Goal: Information Seeking & Learning: Check status

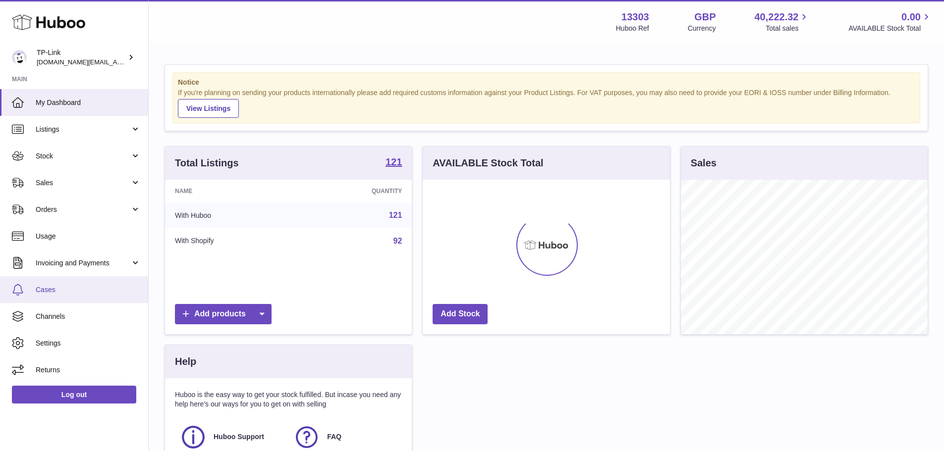
scroll to position [155, 247]
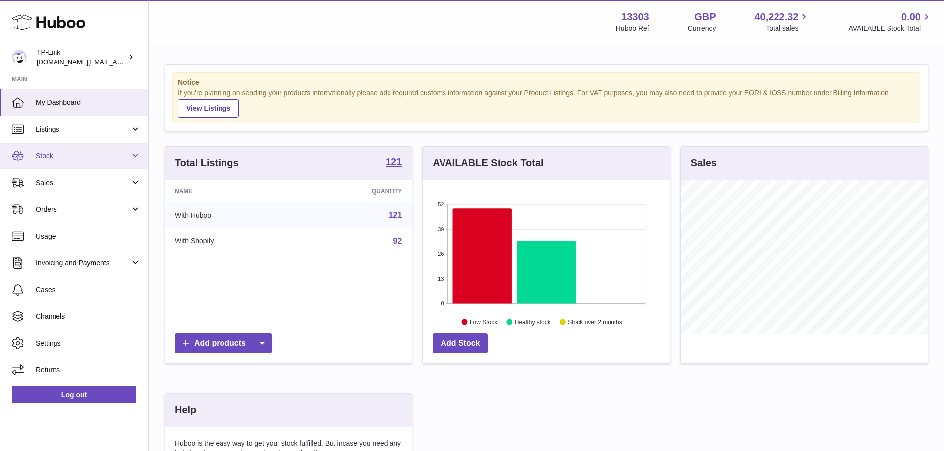
click at [78, 157] on span "Stock" at bounding box center [83, 156] width 95 height 9
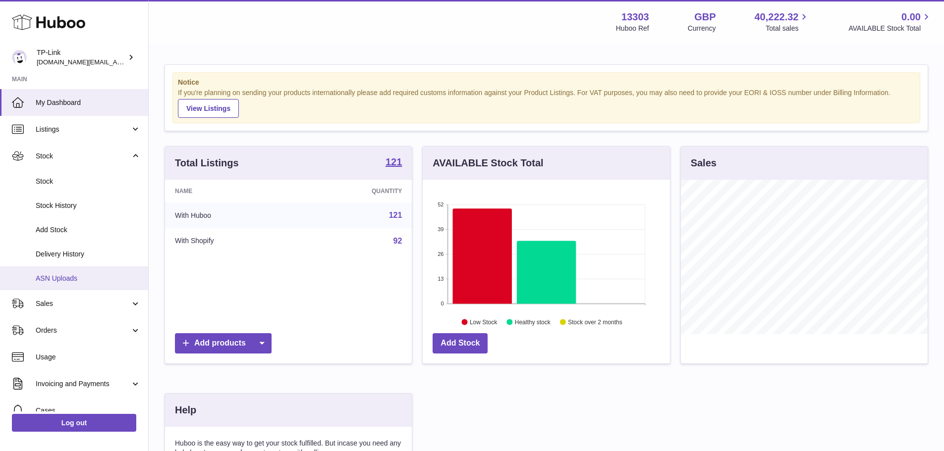
click at [87, 276] on span "ASN Uploads" at bounding box center [88, 278] width 105 height 9
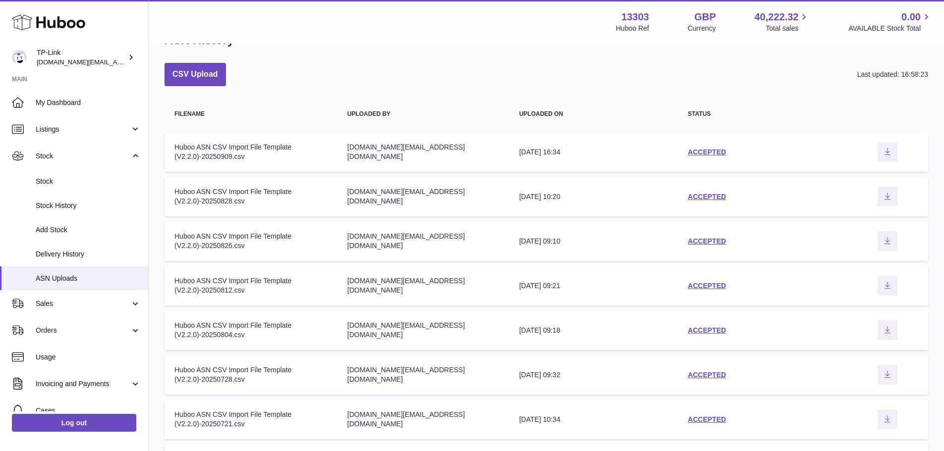
scroll to position [50, 0]
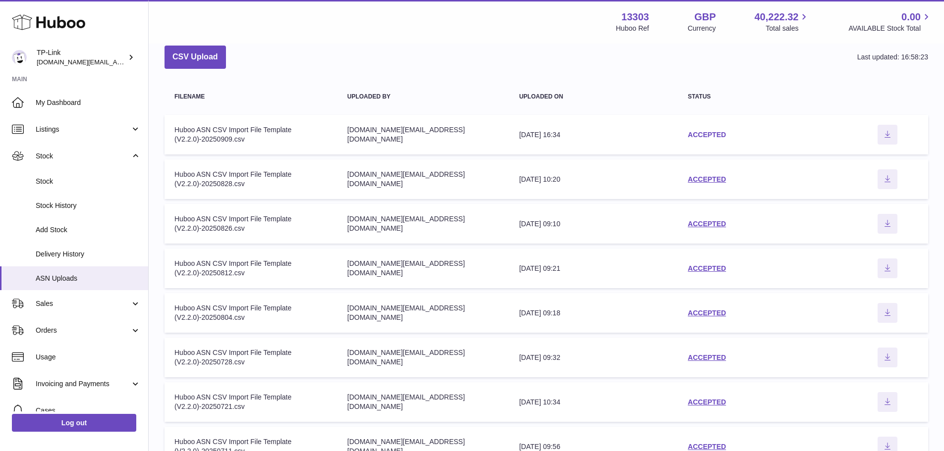
click at [698, 133] on link "ACCEPTED" at bounding box center [707, 135] width 38 height 8
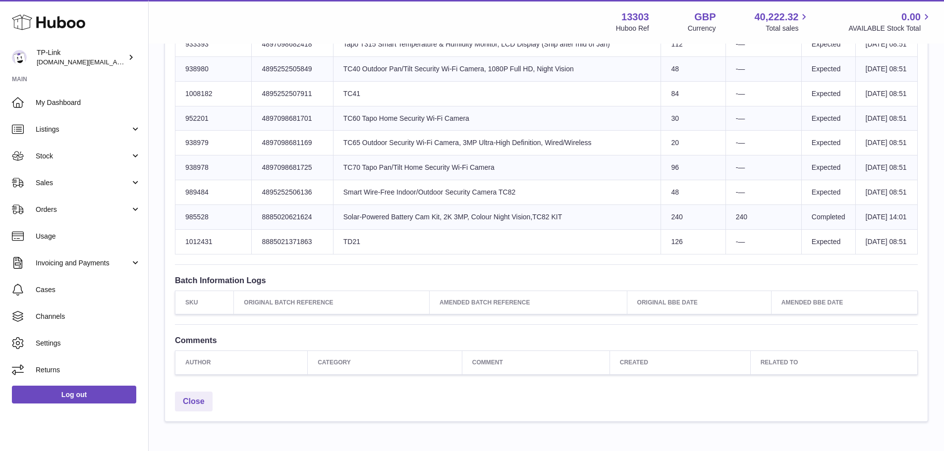
scroll to position [1784, 0]
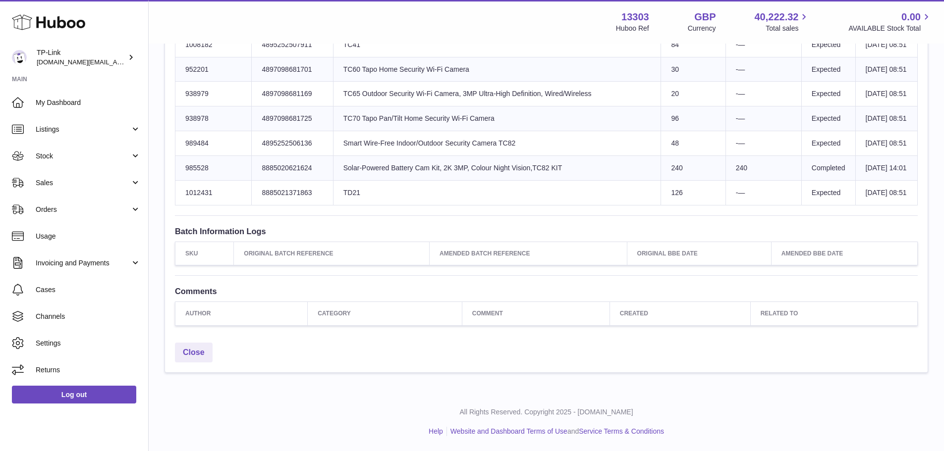
drag, startPoint x: 401, startPoint y: 168, endPoint x: 379, endPoint y: 165, distance: 21.5
drag, startPoint x: 386, startPoint y: 155, endPoint x: 396, endPoint y: 168, distance: 16.3
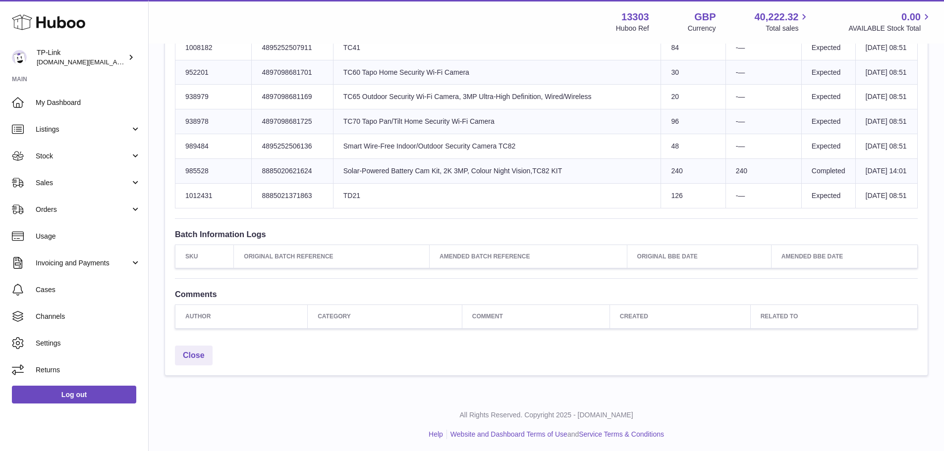
drag, startPoint x: 441, startPoint y: 194, endPoint x: 364, endPoint y: 196, distance: 76.8
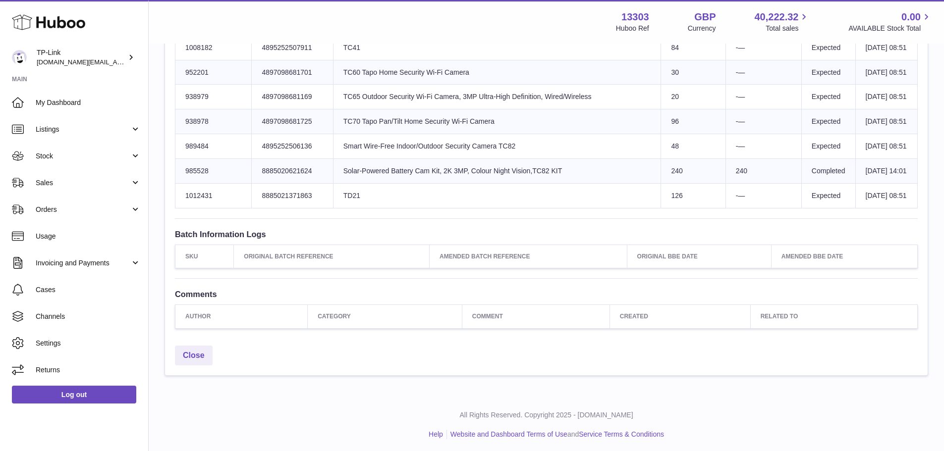
copy td "apo RV30 Max Plus"
drag, startPoint x: 439, startPoint y: 193, endPoint x: 362, endPoint y: 195, distance: 77.8
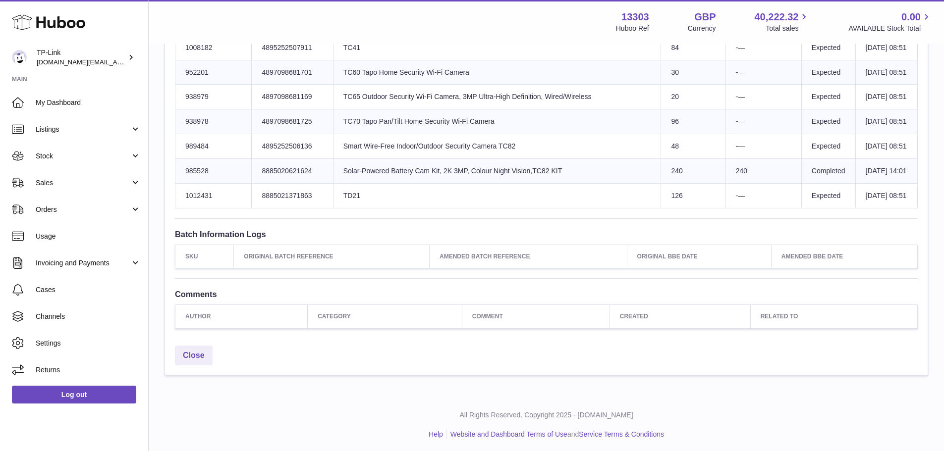
copy td "Tapo RV30 Max Plus"
drag, startPoint x: 691, startPoint y: 182, endPoint x: 658, endPoint y: 178, distance: 33.4
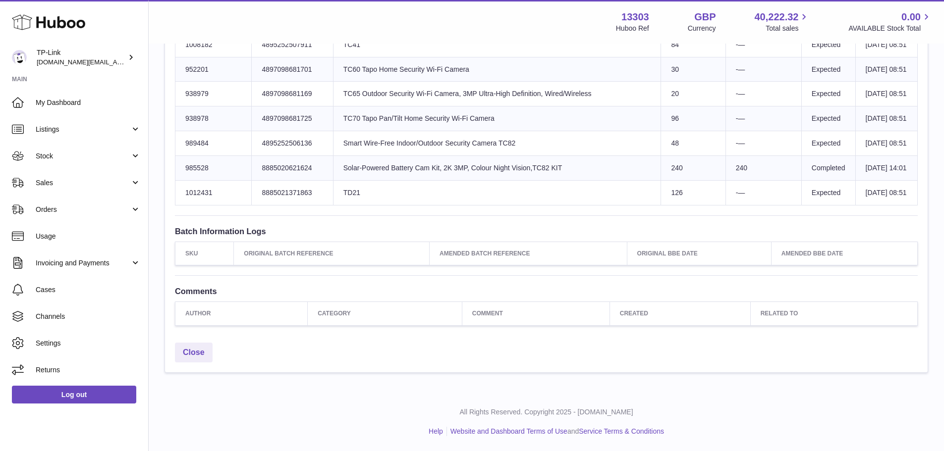
drag, startPoint x: 627, startPoint y: 167, endPoint x: 628, endPoint y: 140, distance: 27.3
drag, startPoint x: 747, startPoint y: 325, endPoint x: 677, endPoint y: 326, distance: 69.9
click at [677, 181] on tr "Huboo SKU Number 985528 Client Identifier 8885020621624 Product title Solar-Pow…" at bounding box center [546, 168] width 742 height 25
click at [677, 181] on td "Sent Quantity 240" at bounding box center [693, 168] width 64 height 25
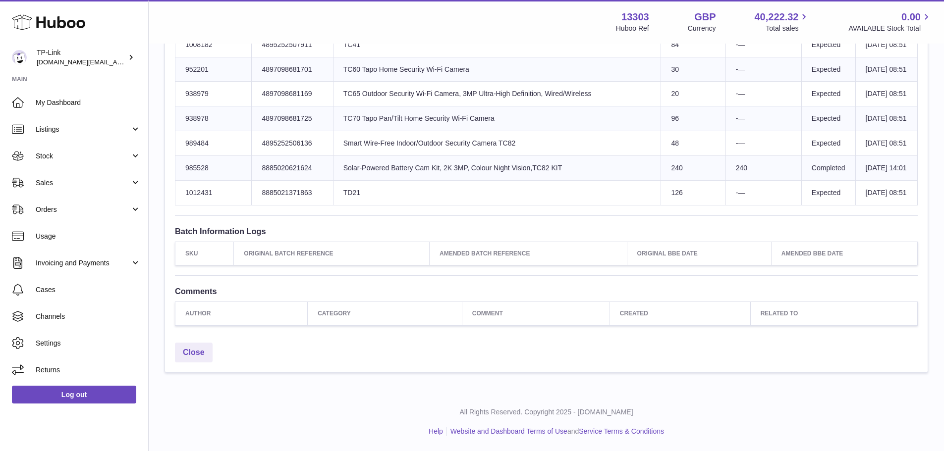
drag, startPoint x: 720, startPoint y: 357, endPoint x: 737, endPoint y: 357, distance: 16.3
click at [737, 206] on td "-—" at bounding box center [763, 193] width 76 height 25
click at [76, 95] on link "My Dashboard" at bounding box center [74, 102] width 148 height 27
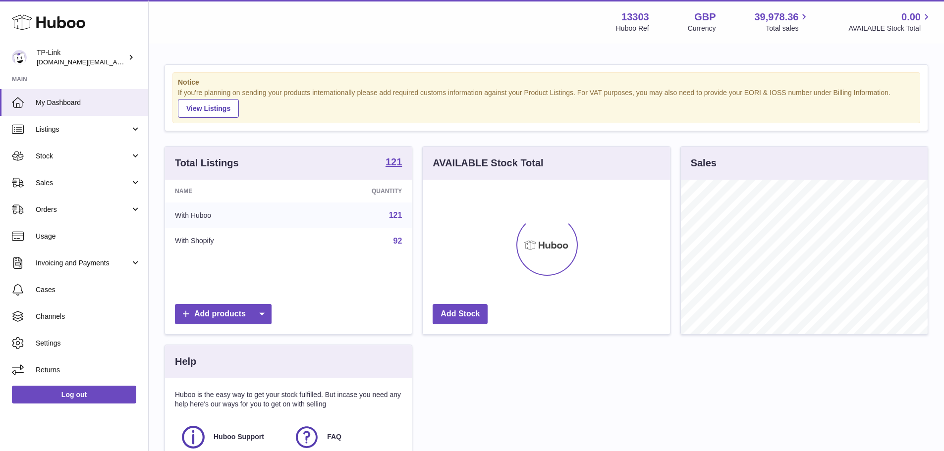
scroll to position [155, 247]
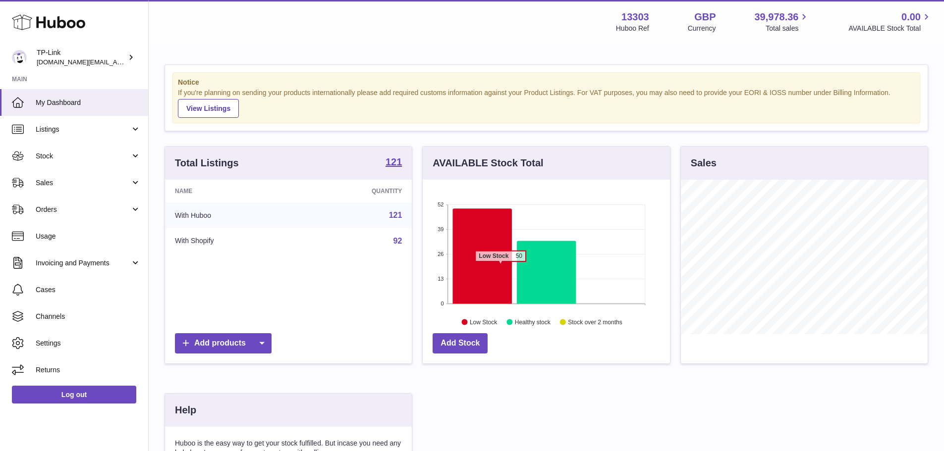
click at [487, 266] on icon at bounding box center [482, 256] width 59 height 95
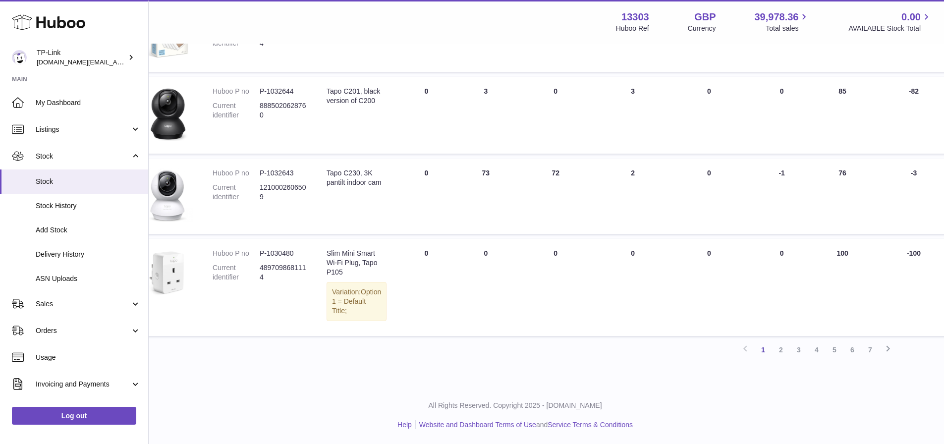
scroll to position [670, 31]
click at [781, 352] on link "2" at bounding box center [781, 350] width 18 height 18
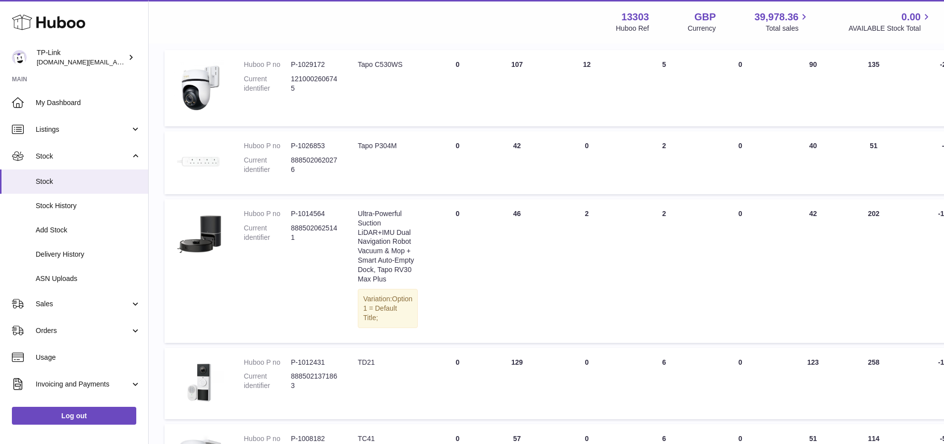
scroll to position [99, 0]
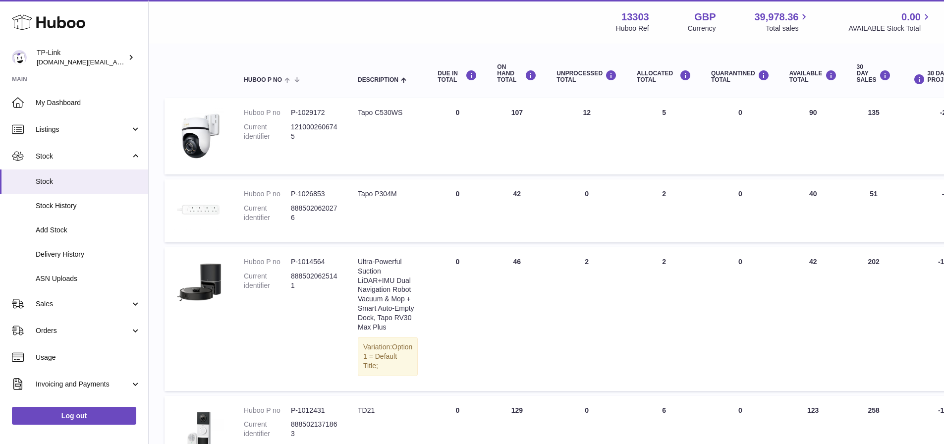
drag, startPoint x: 580, startPoint y: 263, endPoint x: 569, endPoint y: 264, distance: 11.5
click at [569, 264] on td "UNPROCESSED Total 2" at bounding box center [586, 319] width 80 height 144
click at [571, 264] on td "UNPROCESSED Total 2" at bounding box center [586, 319] width 80 height 144
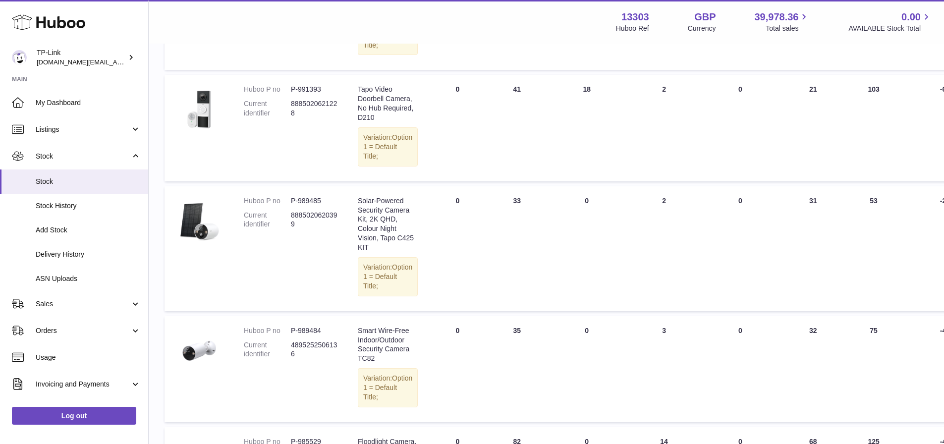
scroll to position [975, 0]
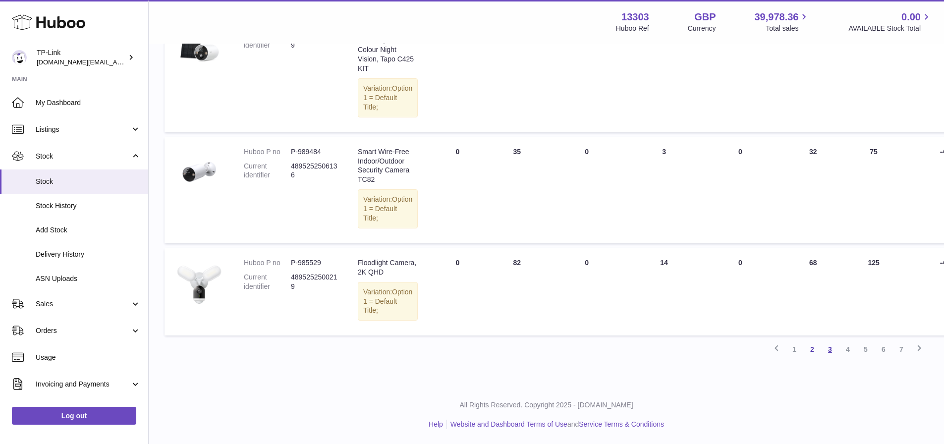
click at [830, 349] on link "3" at bounding box center [830, 349] width 18 height 18
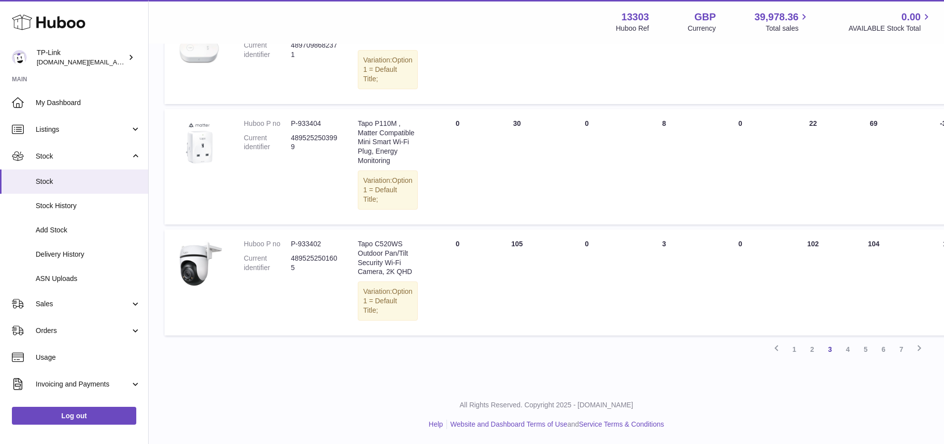
scroll to position [1183, 0]
click at [850, 347] on link "4" at bounding box center [848, 349] width 18 height 18
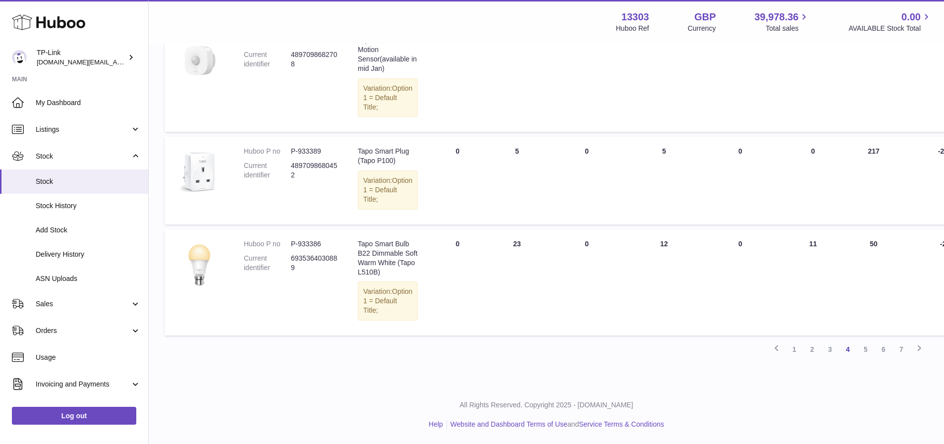
scroll to position [1052, 0]
click at [864, 348] on link "5" at bounding box center [866, 349] width 18 height 18
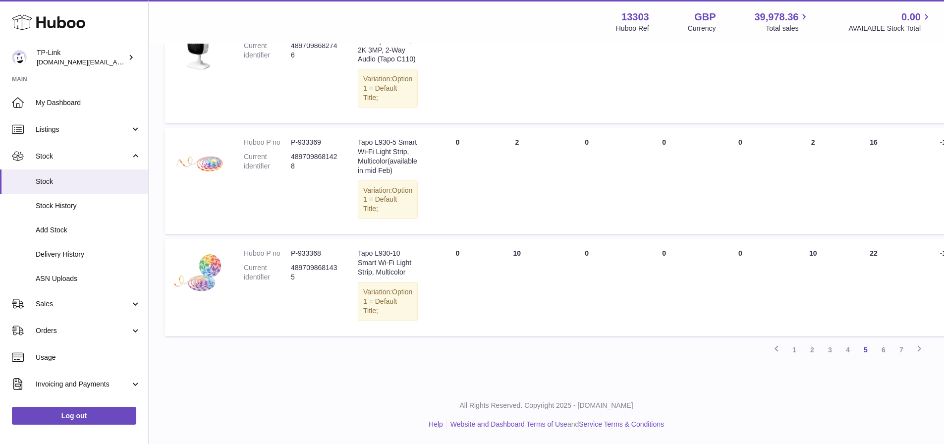
scroll to position [968, 0]
click at [885, 347] on link "6" at bounding box center [883, 350] width 18 height 18
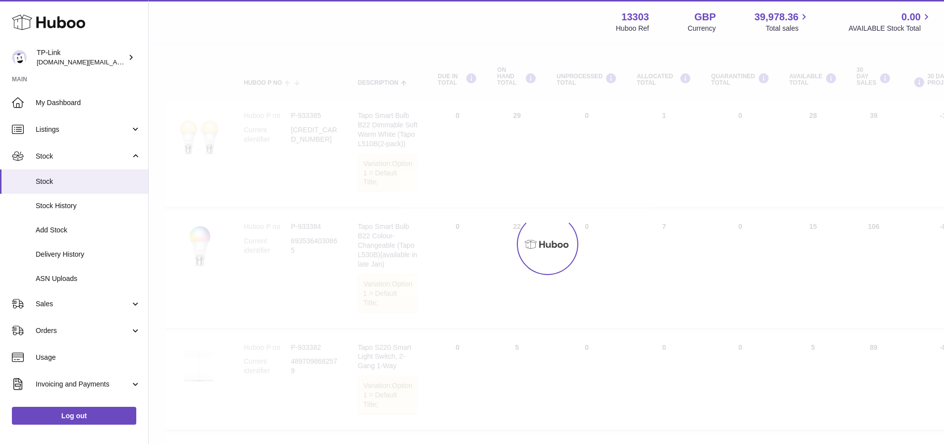
scroll to position [45, 0]
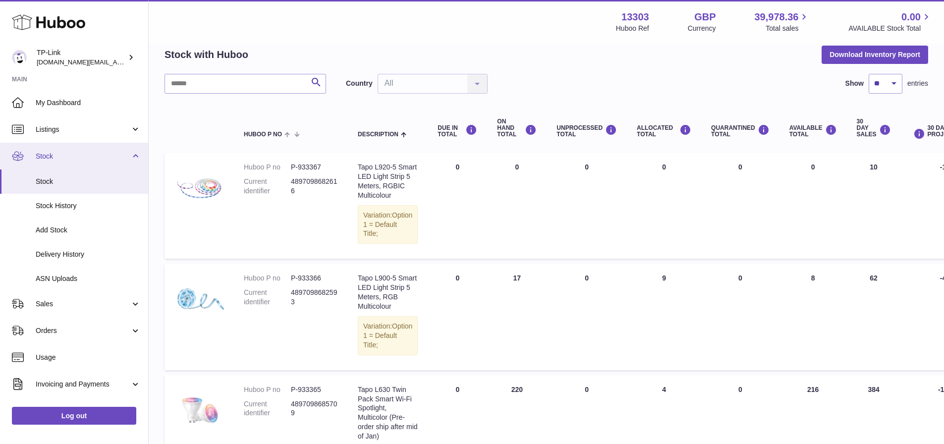
click at [129, 154] on link "Stock" at bounding box center [74, 156] width 148 height 27
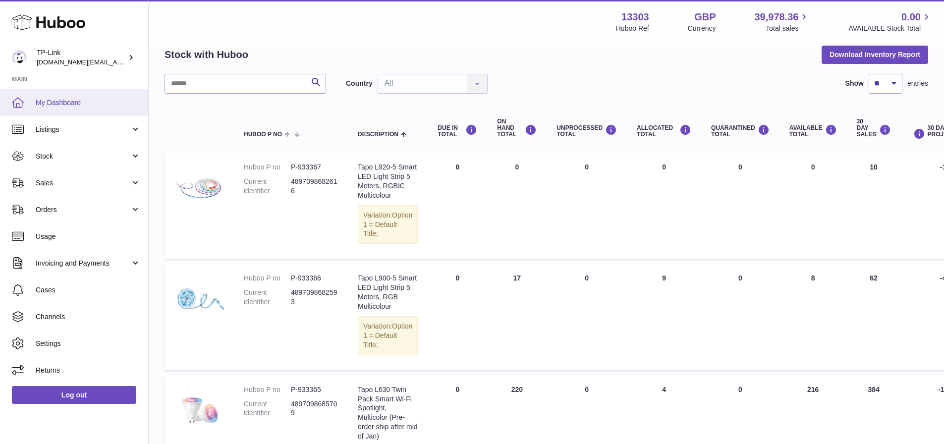
click at [81, 100] on span "My Dashboard" at bounding box center [88, 102] width 105 height 9
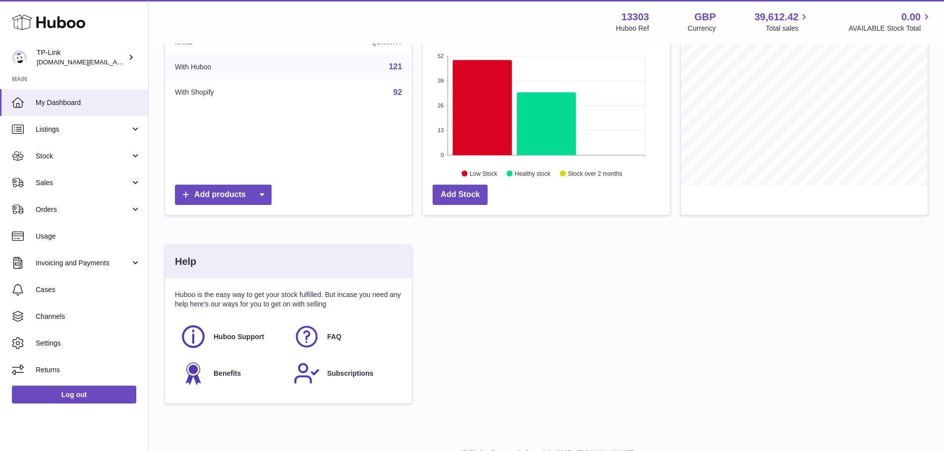
scroll to position [50, 0]
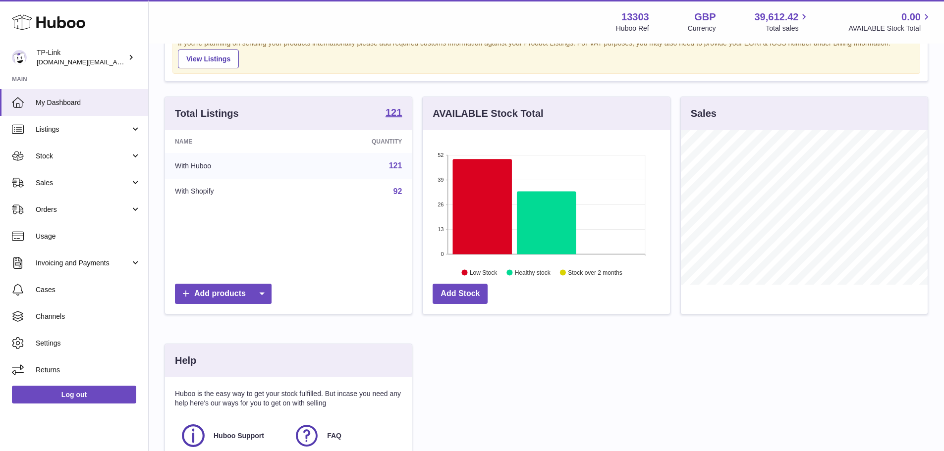
click at [203, 168] on td "With Huboo" at bounding box center [231, 166] width 133 height 26
click at [399, 168] on link "121" at bounding box center [395, 166] width 13 height 8
click at [390, 191] on td "92" at bounding box center [355, 192] width 114 height 26
click at [398, 190] on link "92" at bounding box center [397, 191] width 9 height 8
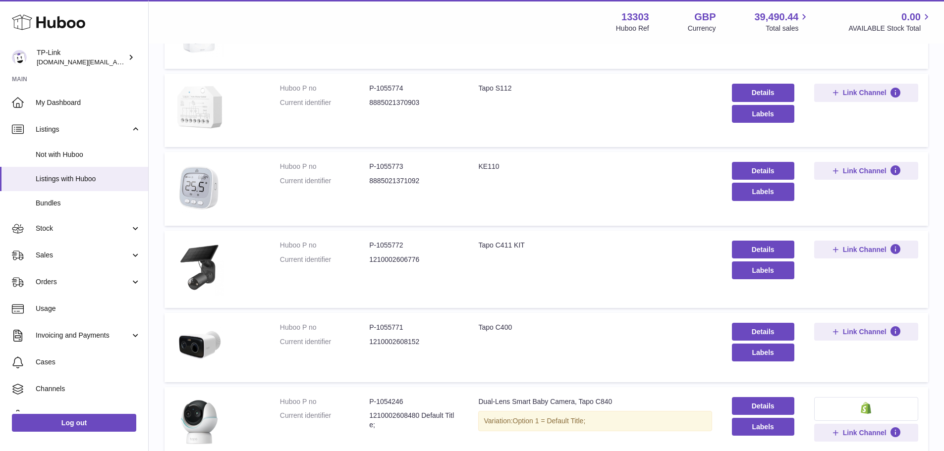
scroll to position [348, 0]
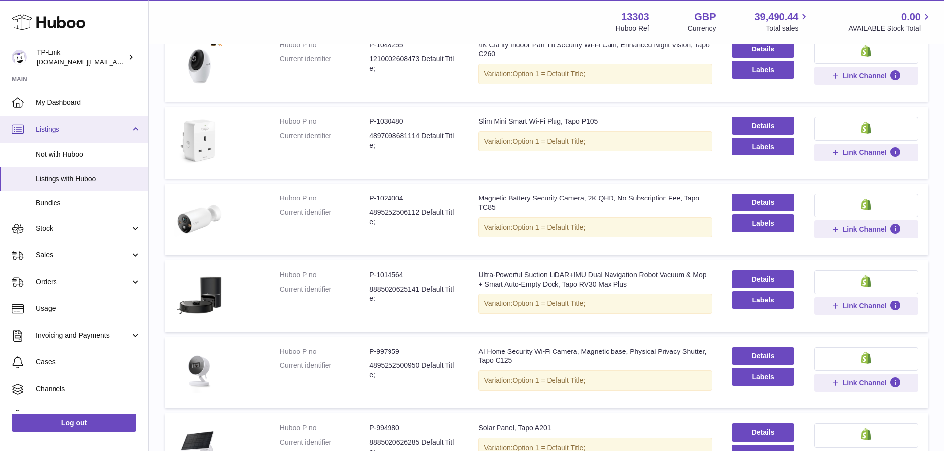
scroll to position [298, 0]
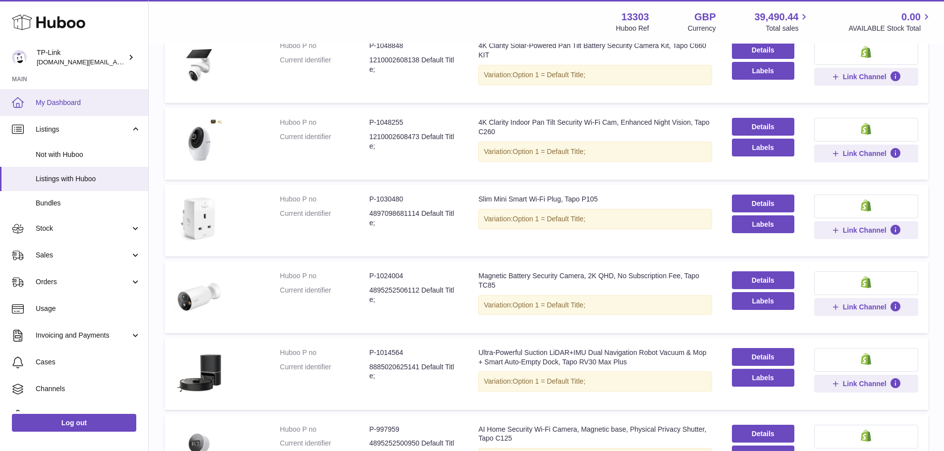
click at [63, 108] on link "My Dashboard" at bounding box center [74, 102] width 148 height 27
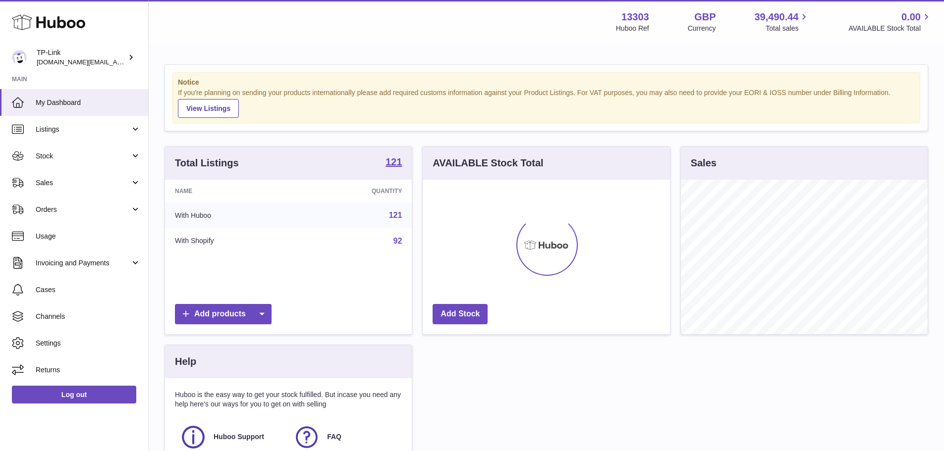
scroll to position [155, 247]
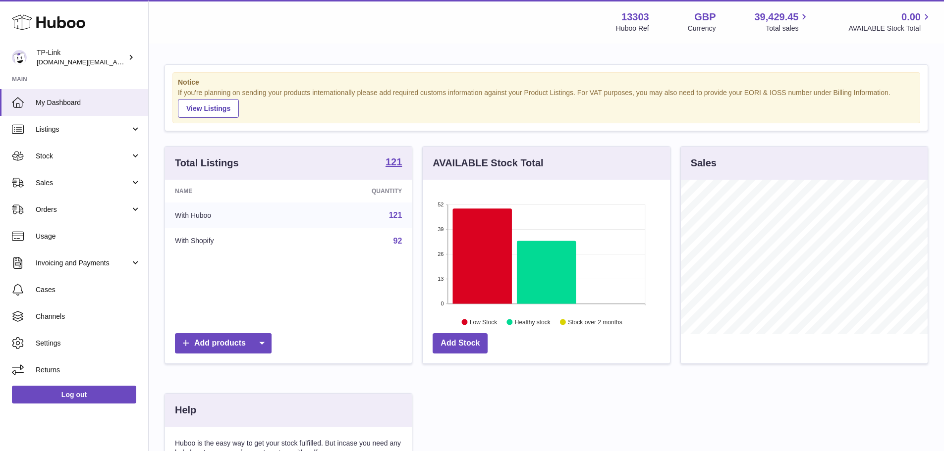
click at [450, 43] on div "Menu Huboo 13303 Huboo Ref GBP Currency 39,429.45 Total sales 0.00 AVAILABLE St…" at bounding box center [546, 22] width 795 height 44
